Goal: Find contact information: Find contact information

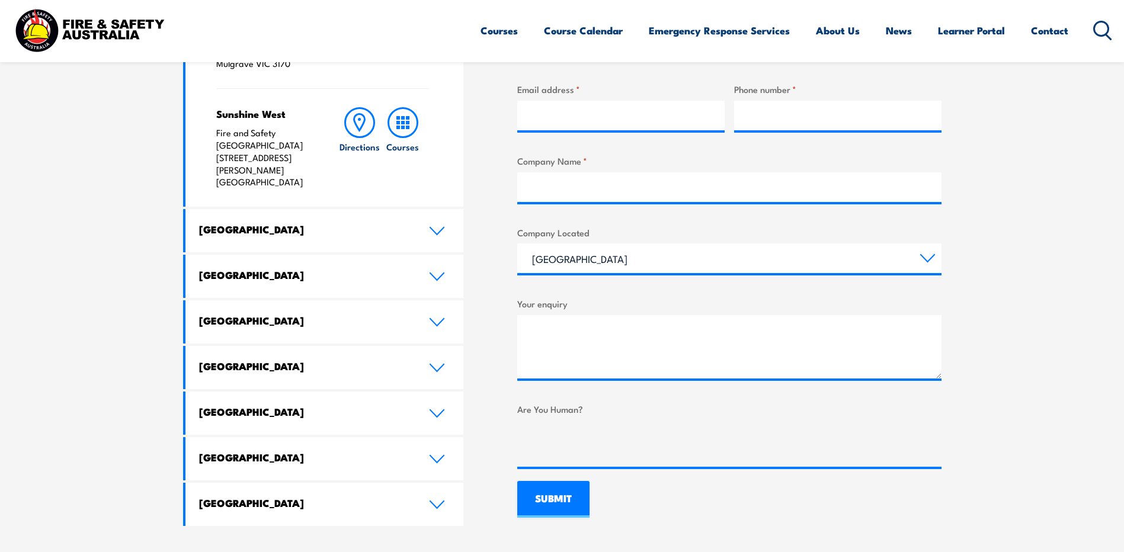
scroll to position [533, 0]
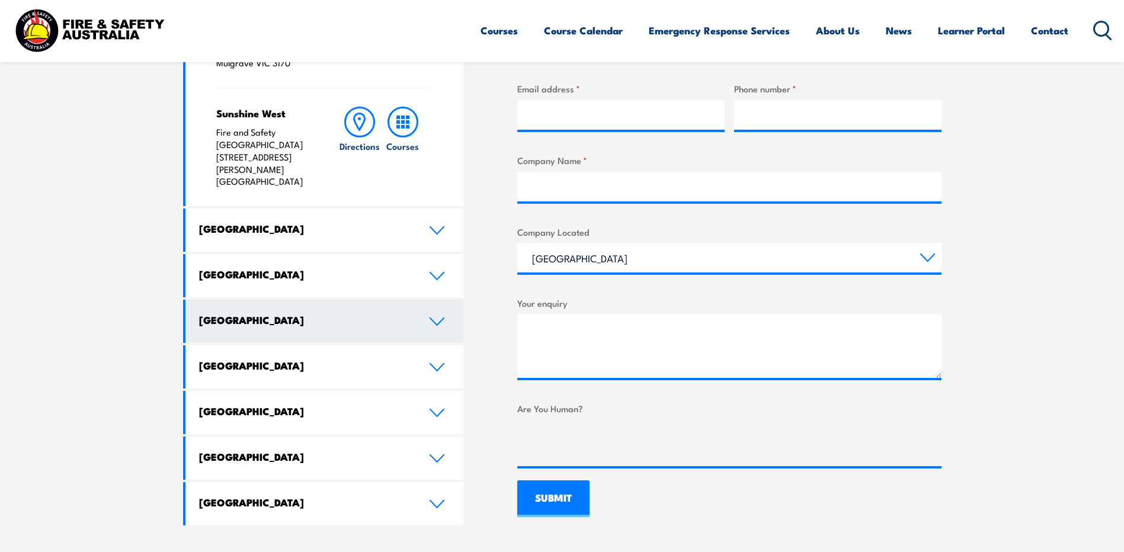
click at [347, 300] on link "[GEOGRAPHIC_DATA]" at bounding box center [324, 321] width 279 height 43
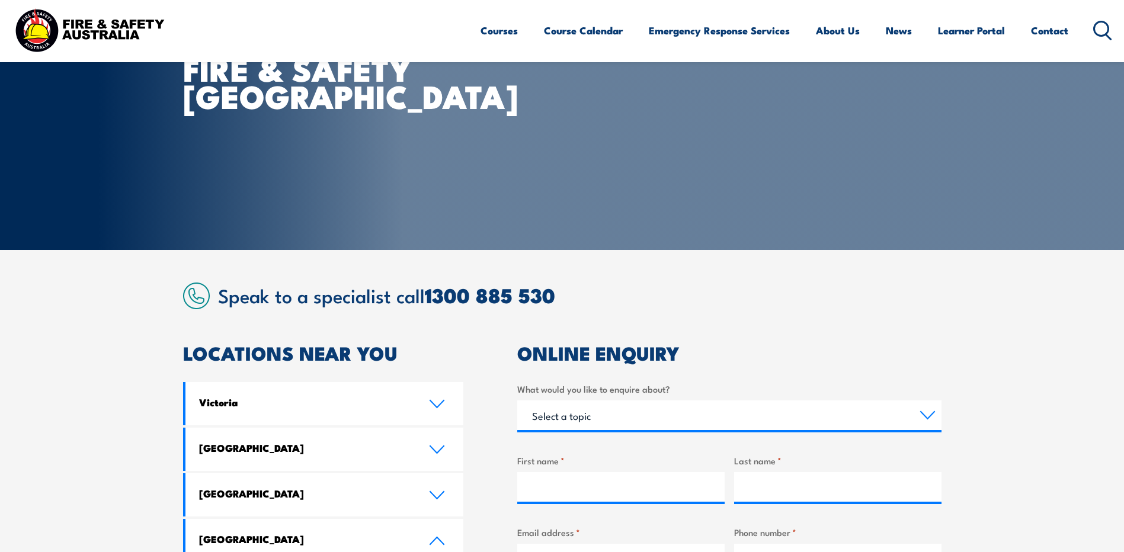
scroll to position [59, 0]
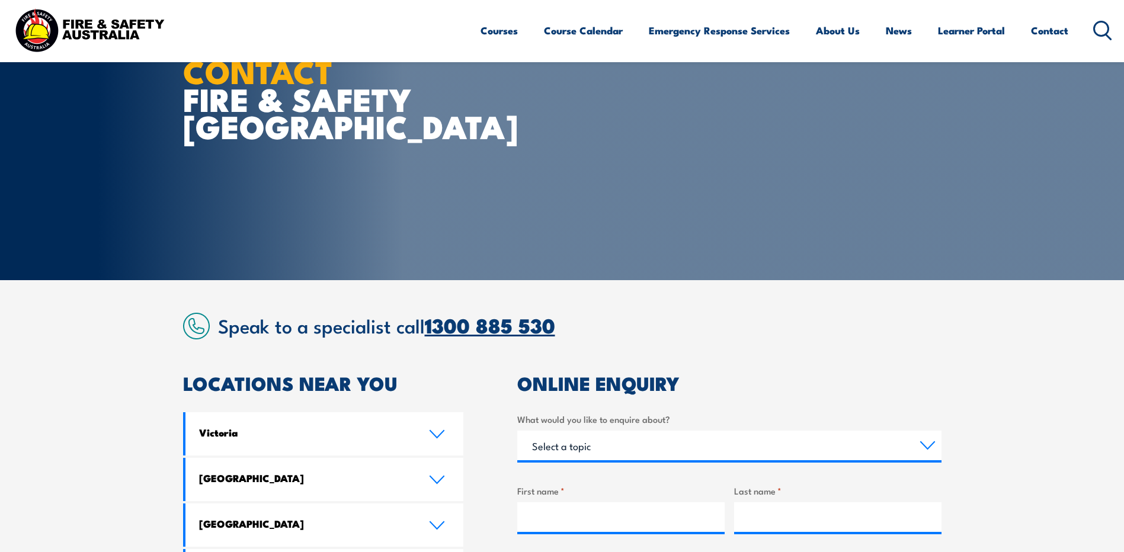
drag, startPoint x: 546, startPoint y: 327, endPoint x: 556, endPoint y: 327, distance: 10.1
click at [546, 327] on link "1300 885 530" at bounding box center [490, 324] width 130 height 31
click at [596, 322] on h2 "Speak to a specialist call 1300 885 530" at bounding box center [580, 325] width 724 height 21
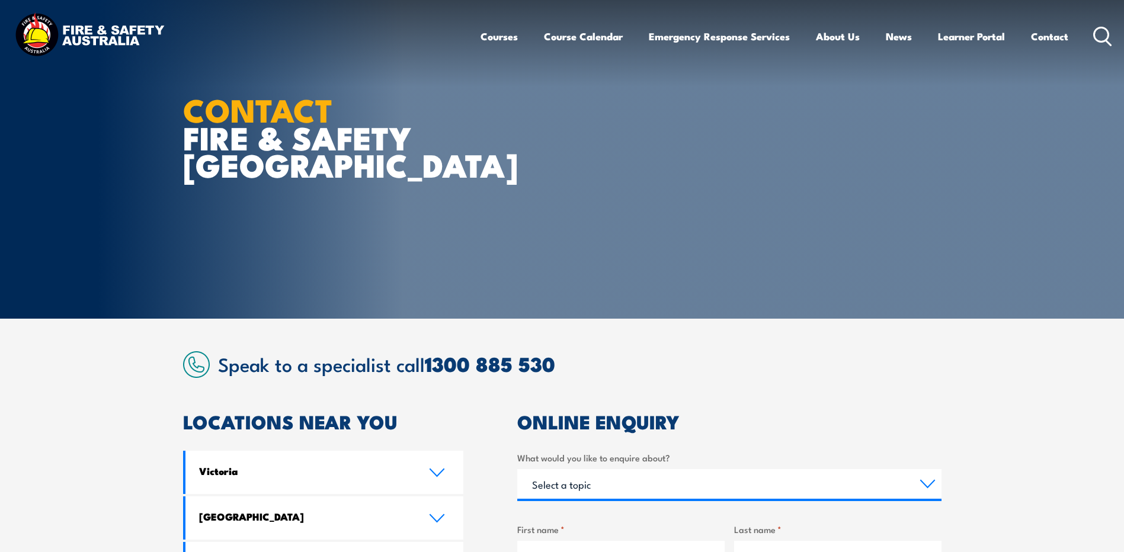
scroll to position [0, 0]
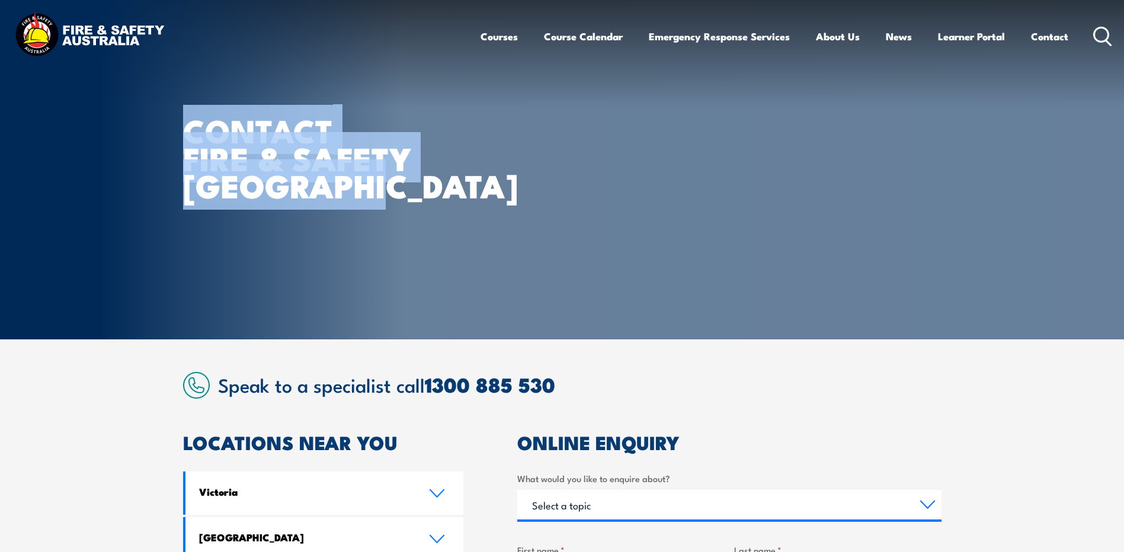
drag, startPoint x: 179, startPoint y: 131, endPoint x: 417, endPoint y: 199, distance: 247.8
click at [417, 199] on section "CONTACT FIRE & SAFETY AUSTRALIA" at bounding box center [562, 170] width 1124 height 340
drag, startPoint x: 417, startPoint y: 199, endPoint x: 382, endPoint y: 218, distance: 40.3
click at [382, 218] on div "CONTACT FIRE & SAFETY AUSTRALIA" at bounding box center [329, 170] width 293 height 340
drag, startPoint x: 380, startPoint y: 197, endPoint x: 177, endPoint y: 139, distance: 212.0
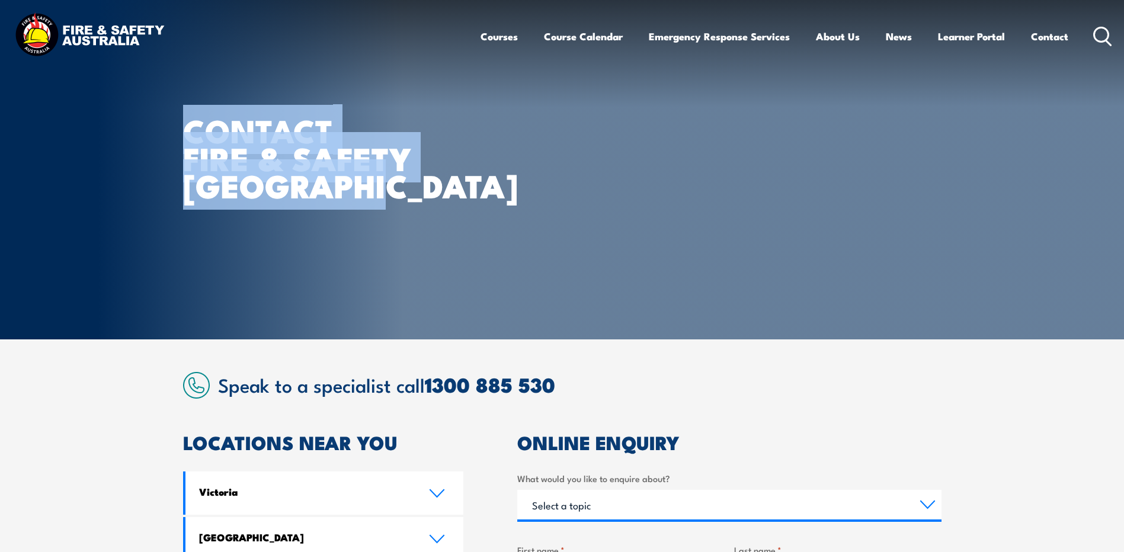
click at [177, 139] on section "CONTACT FIRE & SAFETY AUSTRALIA" at bounding box center [562, 170] width 1124 height 340
click at [562, 197] on article "CONTACT FIRE & SAFETY AUSTRALIA" at bounding box center [562, 170] width 758 height 340
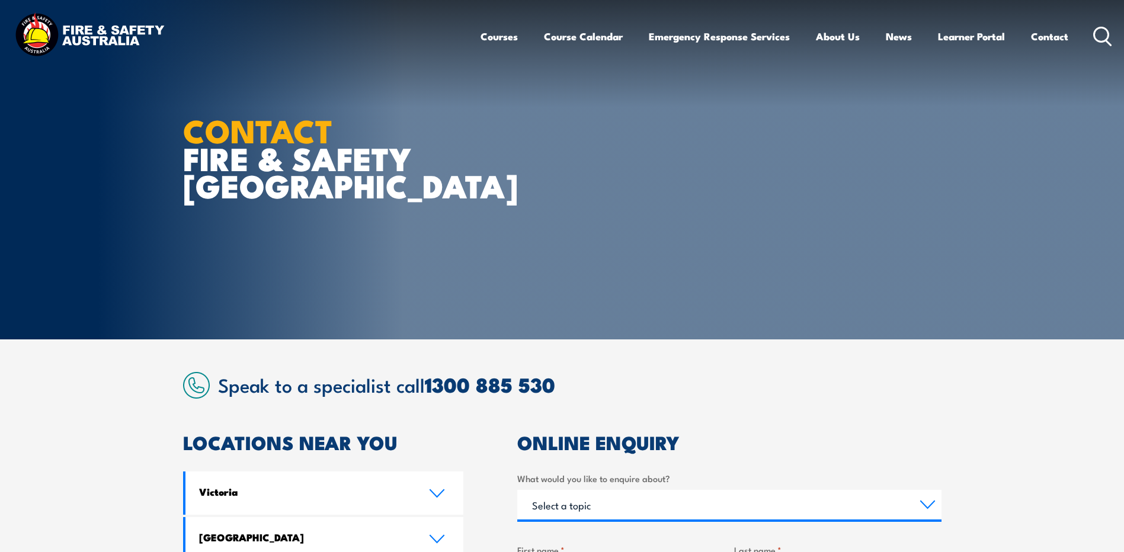
click at [599, 388] on h2 "Speak to a specialist call 1300 885 530" at bounding box center [580, 384] width 724 height 21
drag, startPoint x: 594, startPoint y: 392, endPoint x: 428, endPoint y: 393, distance: 165.9
click at [428, 393] on h2 "Speak to a specialist call 1300 885 530" at bounding box center [580, 384] width 724 height 21
drag, startPoint x: 428, startPoint y: 393, endPoint x: 693, endPoint y: 395, distance: 265.5
click at [691, 395] on h2 "Speak to a specialist call 1300 885 530" at bounding box center [580, 384] width 724 height 21
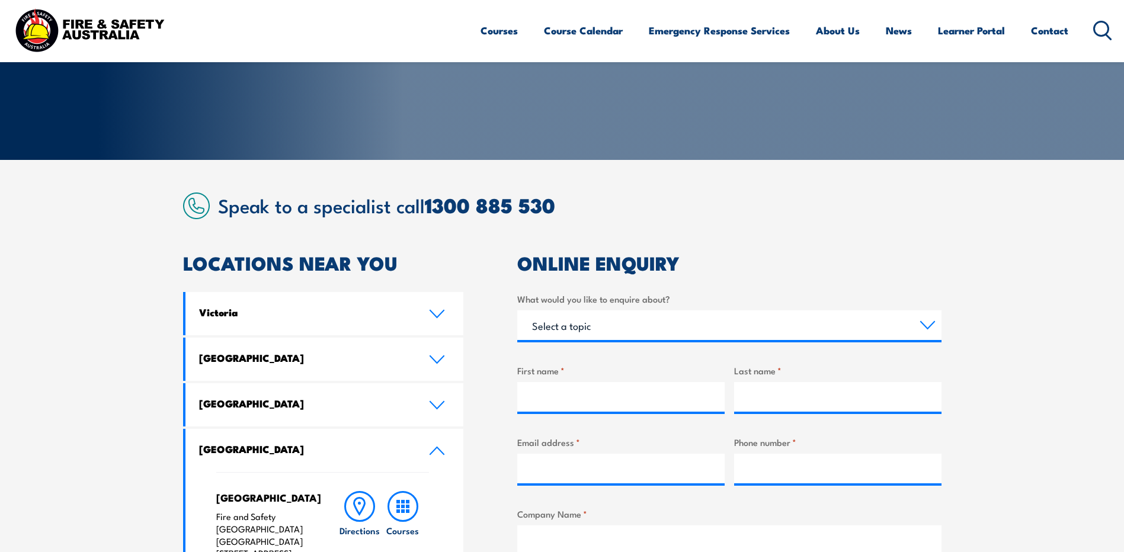
scroll to position [164, 0]
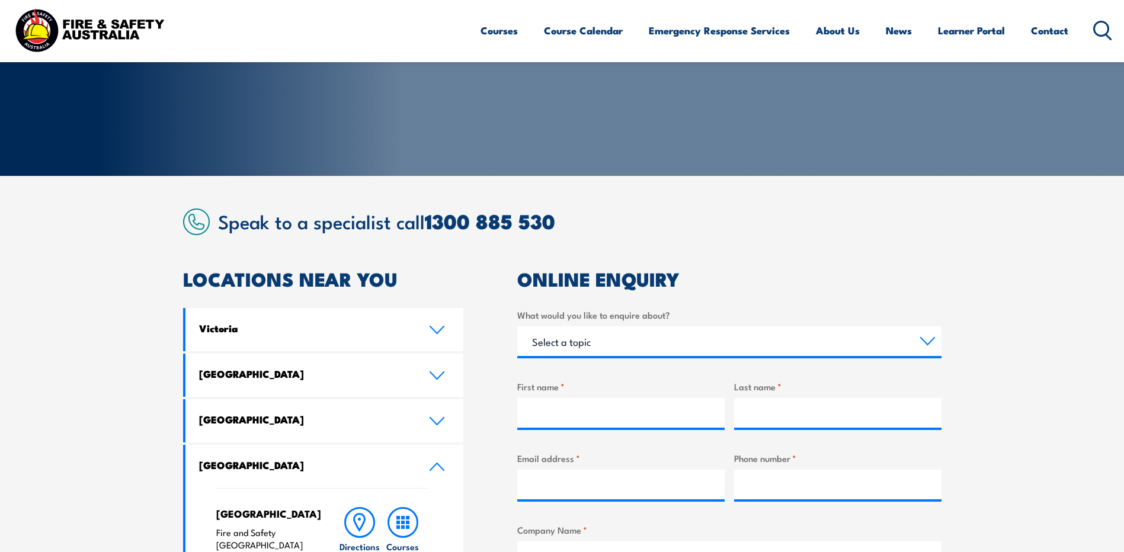
click at [577, 227] on h2 "Speak to a specialist call 1300 885 530" at bounding box center [580, 220] width 724 height 21
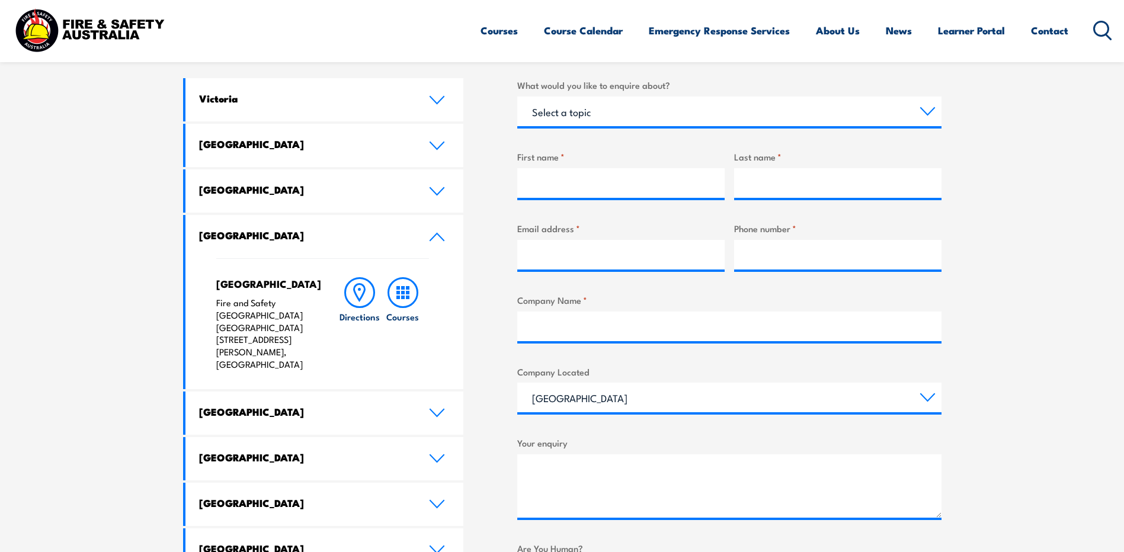
scroll to position [401, 0]
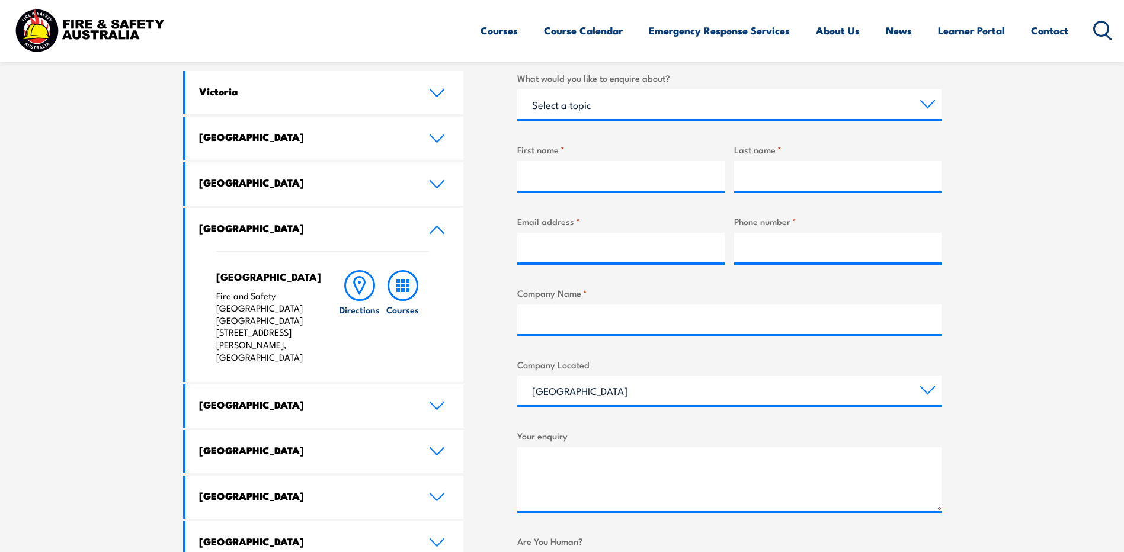
click at [405, 288] on icon at bounding box center [403, 285] width 31 height 31
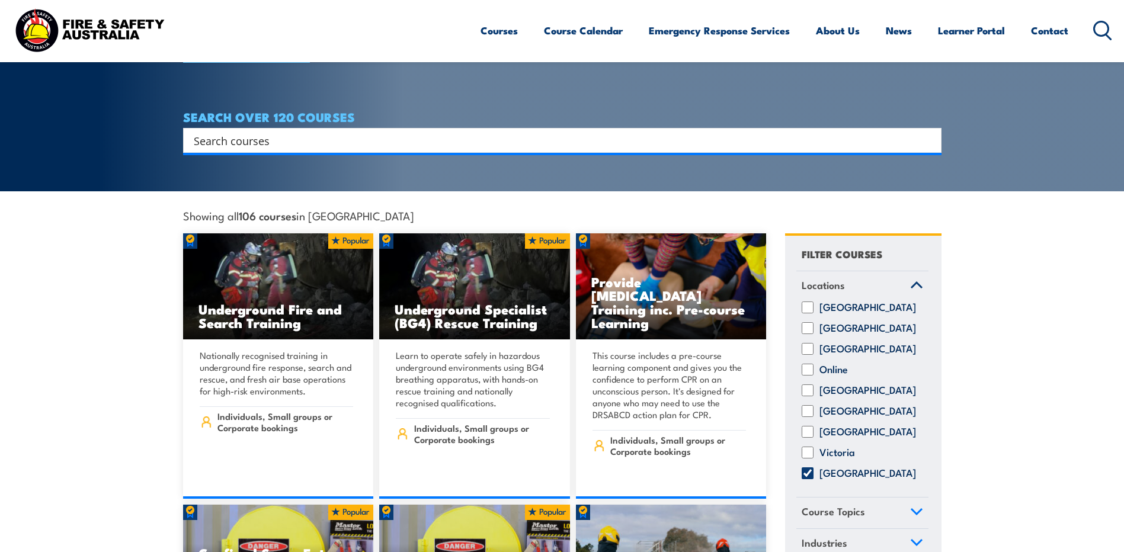
scroll to position [237, 0]
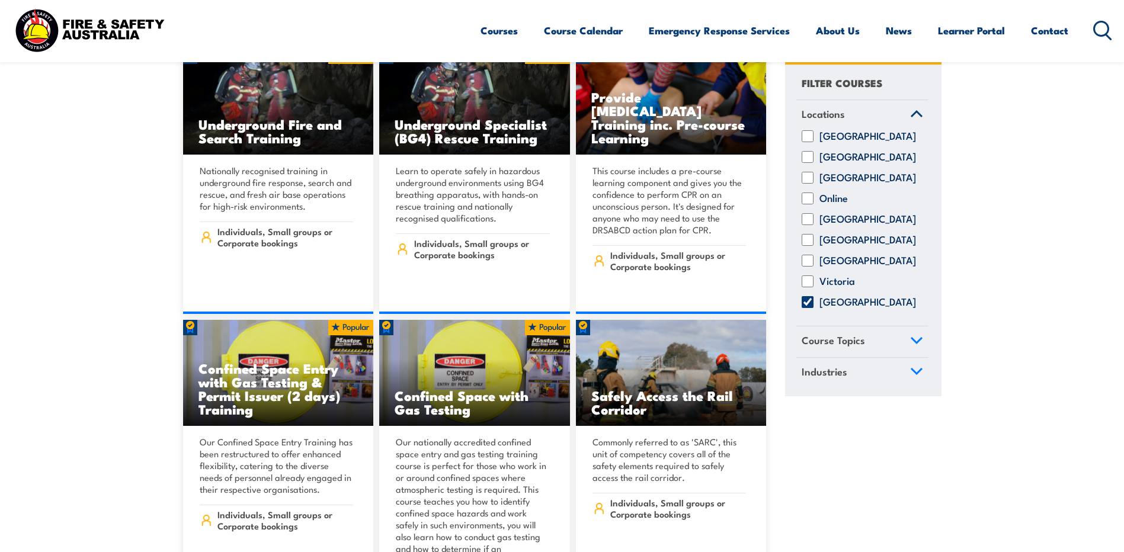
scroll to position [415, 0]
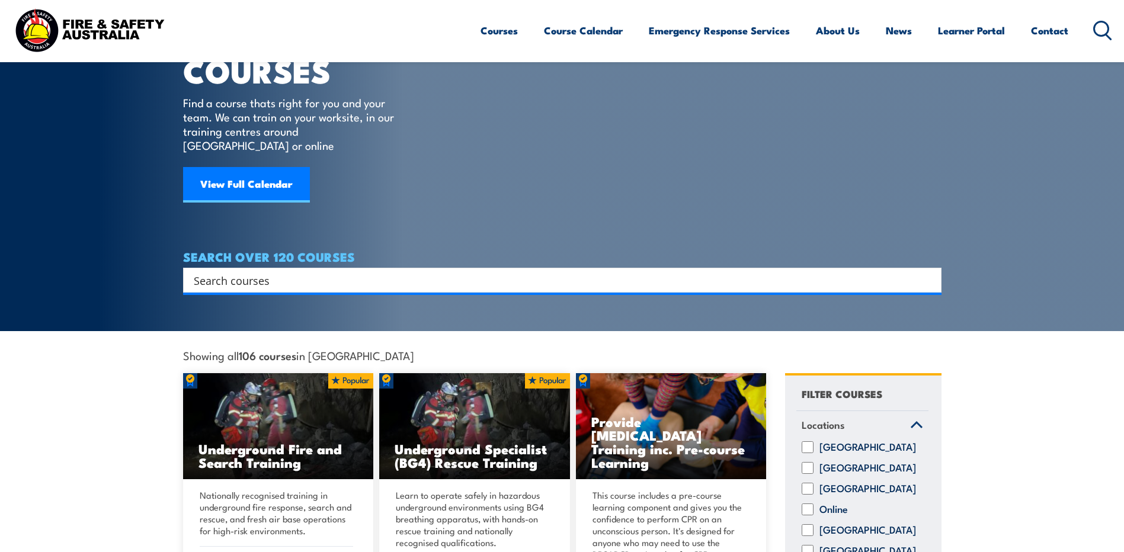
scroll to position [59, 0]
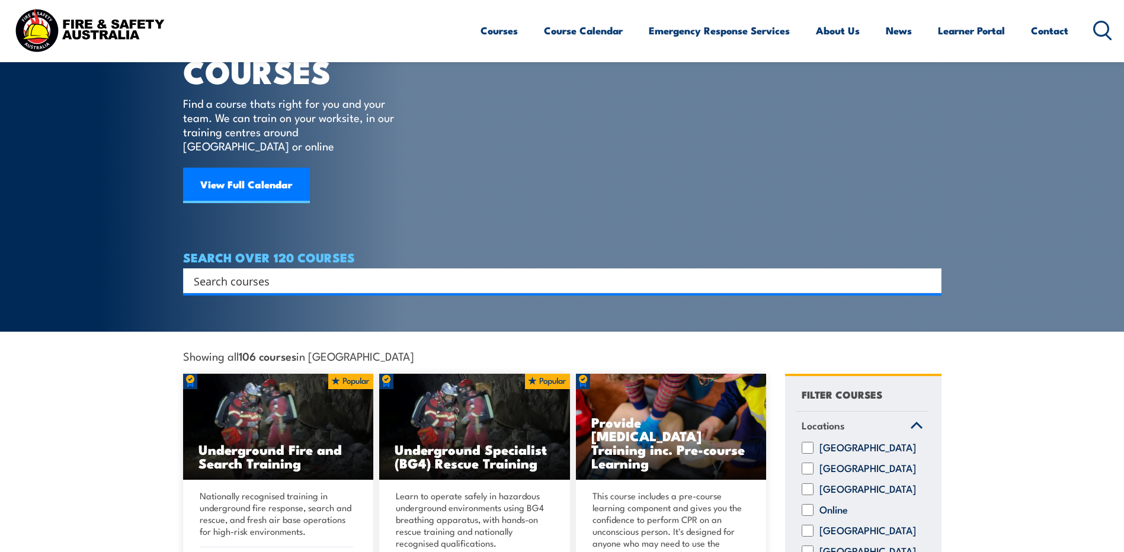
click at [1060, 273] on section "COURSES Find a course thats right for you and your team. We can train on your w…" at bounding box center [562, 136] width 1124 height 391
click at [1055, 242] on section "COURSES Find a course thats right for you and your team. We can train on your w…" at bounding box center [562, 136] width 1124 height 391
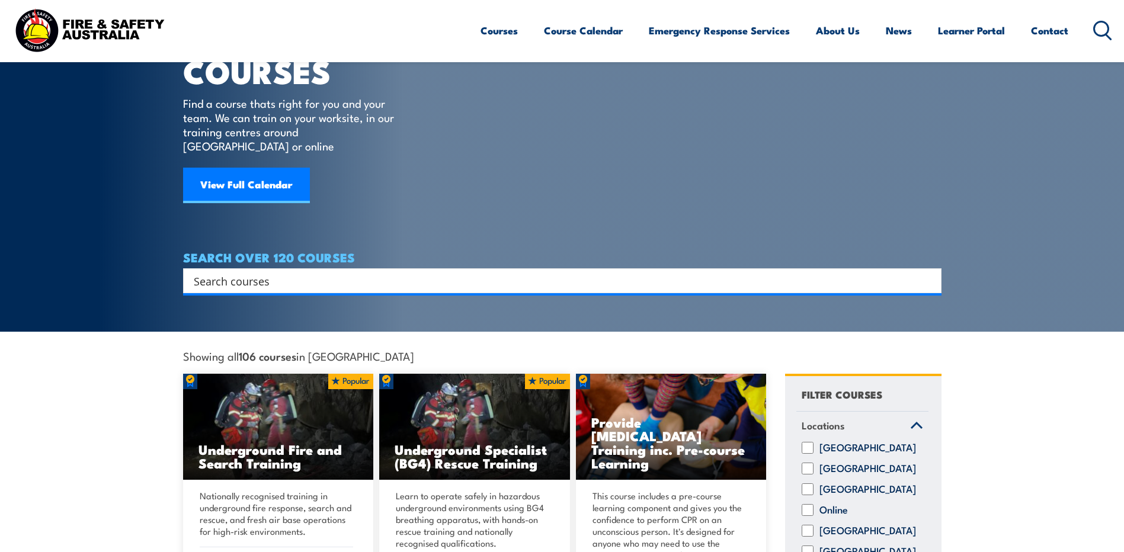
drag, startPoint x: 1051, startPoint y: 239, endPoint x: 1045, endPoint y: 235, distance: 7.2
click at [1045, 235] on section "COURSES Find a course thats right for you and your team. We can train on your w…" at bounding box center [562, 136] width 1124 height 391
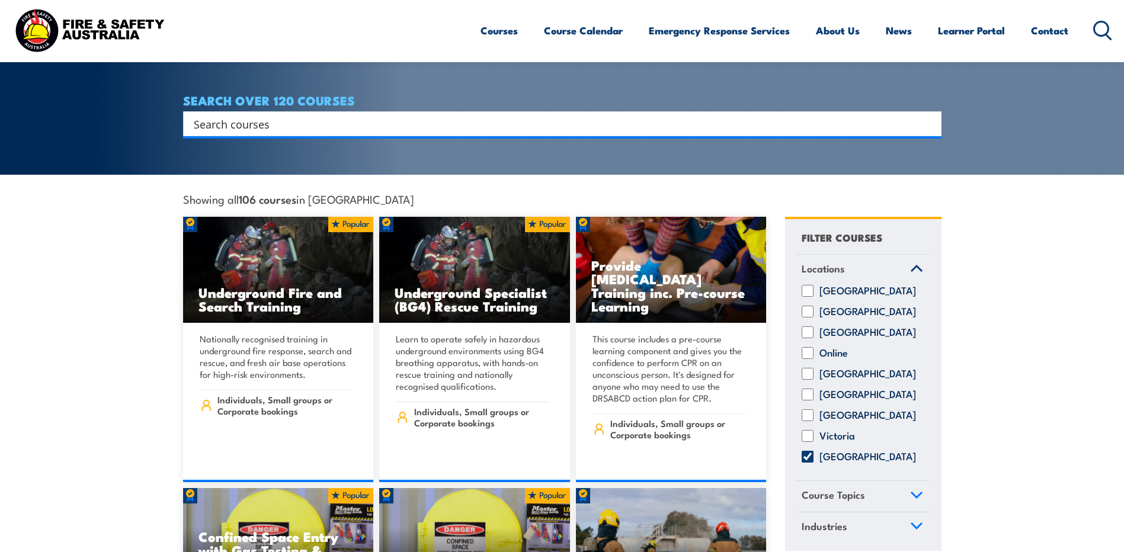
scroll to position [237, 0]
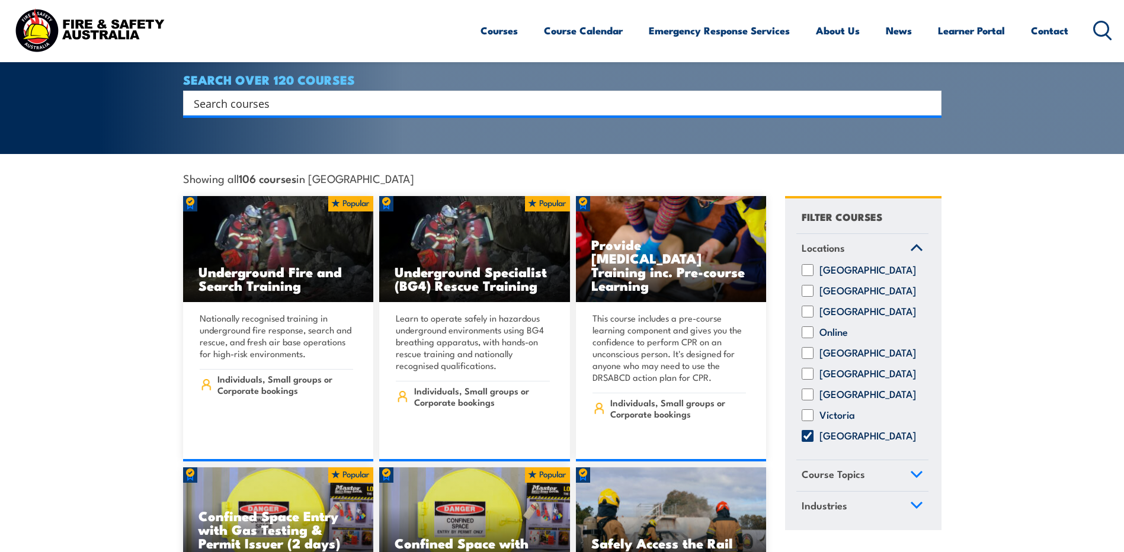
drag, startPoint x: 180, startPoint y: 164, endPoint x: 445, endPoint y: 177, distance: 265.8
drag, startPoint x: 445, startPoint y: 177, endPoint x: 434, endPoint y: 167, distance: 14.3
click at [434, 168] on div "Showing all 106 courses in [GEOGRAPHIC_DATA] Locations [GEOGRAPHIC_DATA] [GEOGR…" at bounding box center [475, 175] width 584 height 42
drag, startPoint x: 421, startPoint y: 167, endPoint x: 185, endPoint y: 165, distance: 235.3
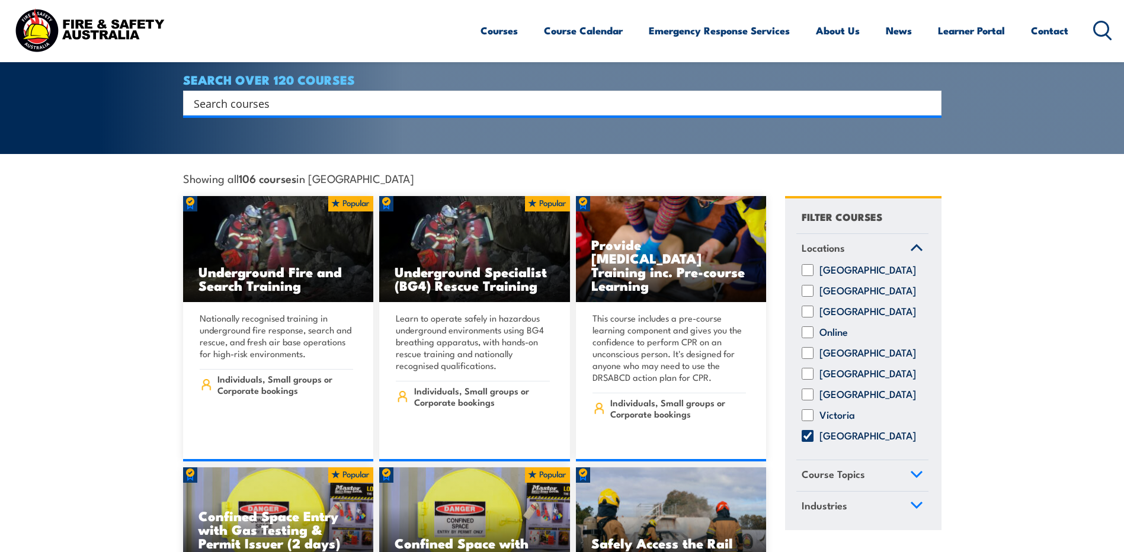
click at [185, 165] on div "Showing all 106 courses in [GEOGRAPHIC_DATA] Locations [GEOGRAPHIC_DATA] [GEOGR…" at bounding box center [475, 175] width 584 height 42
click at [185, 172] on span "Showing all 106 courses in [GEOGRAPHIC_DATA]" at bounding box center [298, 178] width 231 height 12
click at [472, 158] on div "Showing all 106 courses in [GEOGRAPHIC_DATA] Locations [GEOGRAPHIC_DATA] [GEOGR…" at bounding box center [475, 175] width 584 height 42
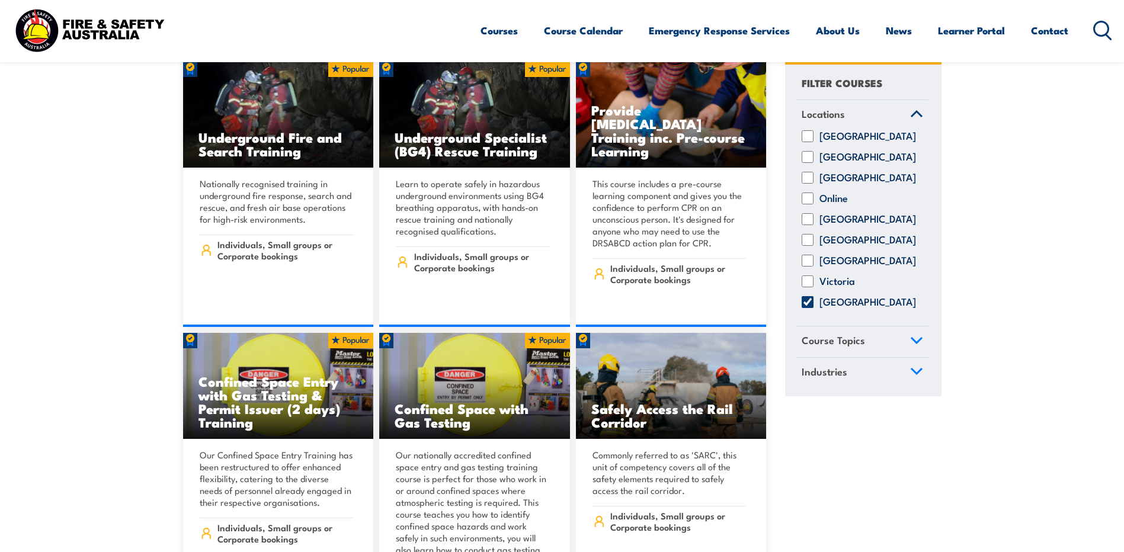
scroll to position [415, 0]
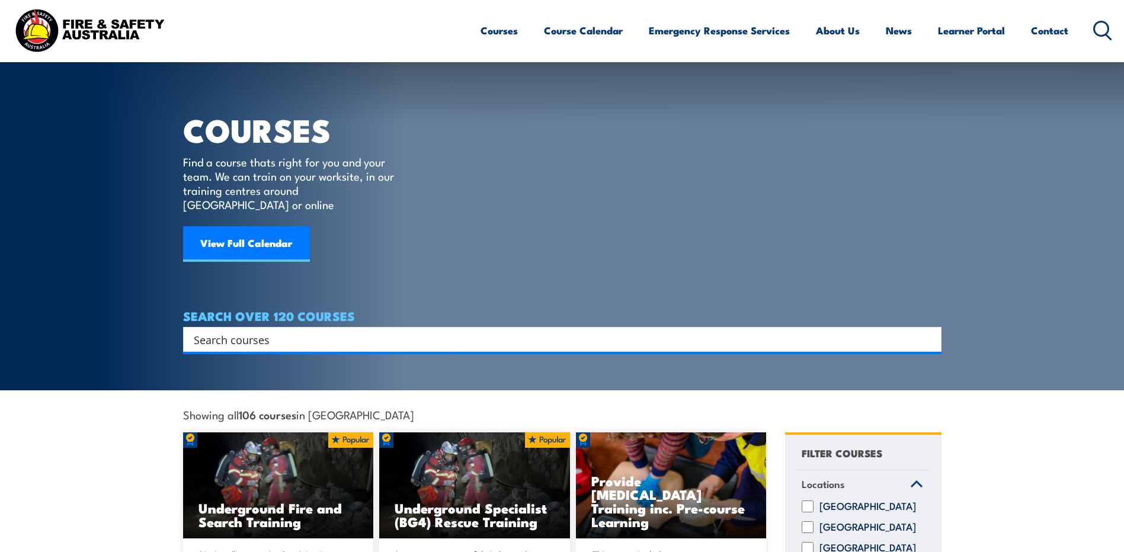
scroll to position [0, 0]
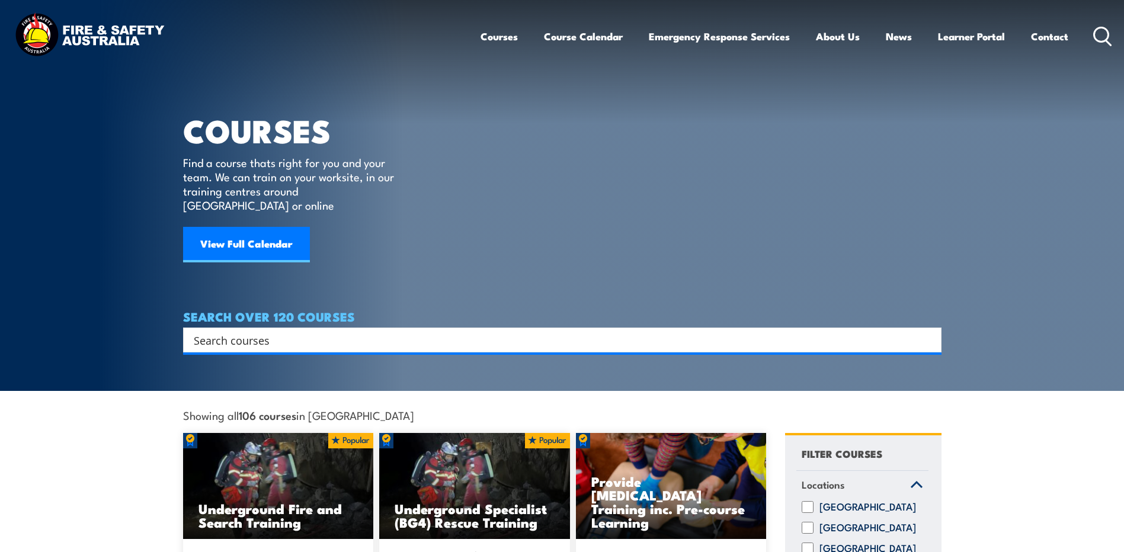
click at [512, 214] on article "COURSES Find a course thats right for you and your team. We can train on your w…" at bounding box center [562, 176] width 758 height 353
drag, startPoint x: 620, startPoint y: 169, endPoint x: 589, endPoint y: 154, distance: 34.7
click at [620, 168] on article "COURSES Find a course thats right for you and your team. We can train on your w…" at bounding box center [562, 176] width 758 height 353
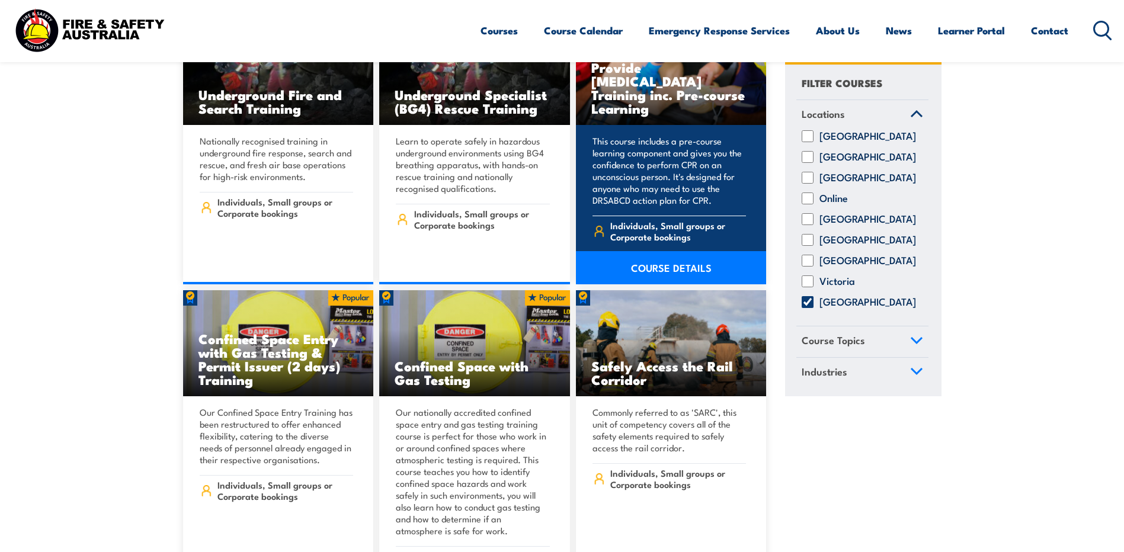
scroll to position [415, 0]
